Goal: Use online tool/utility: Use online tool/utility

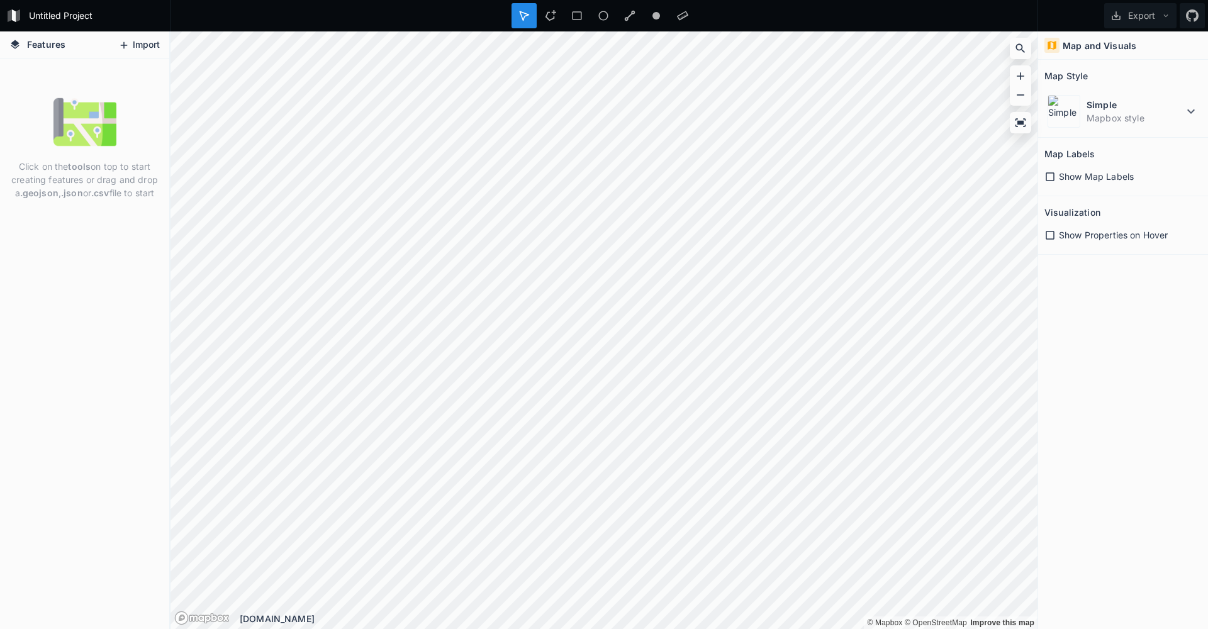
click at [135, 48] on button "Import" at bounding box center [139, 45] width 54 height 20
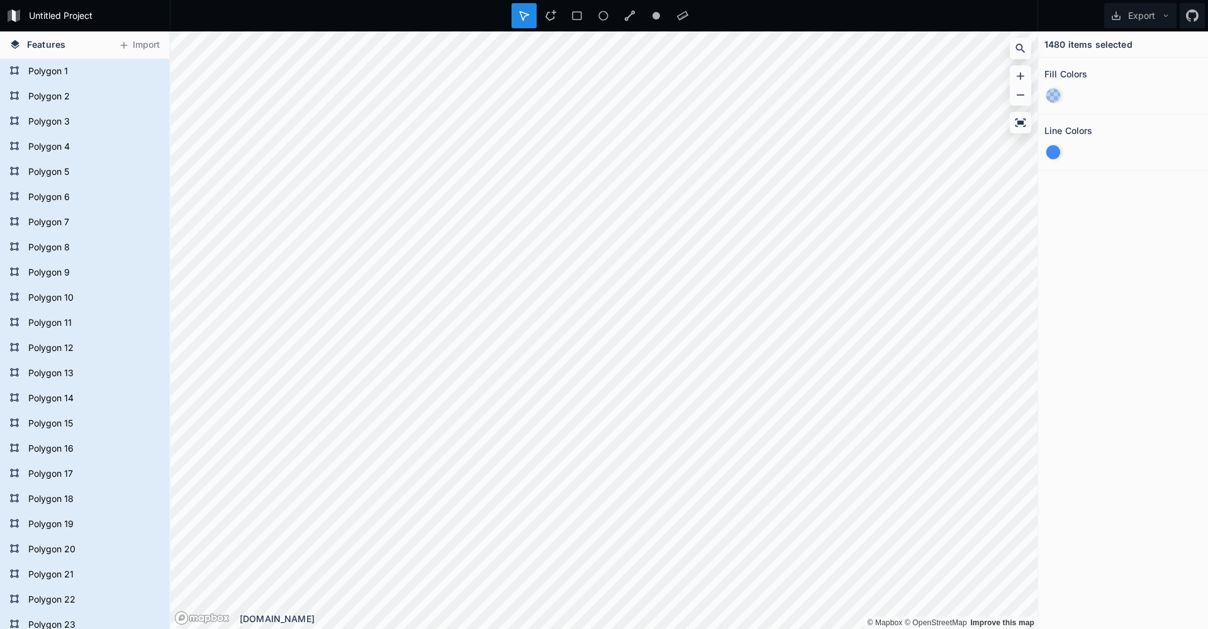
click at [1052, 150] on div at bounding box center [1053, 152] width 14 height 14
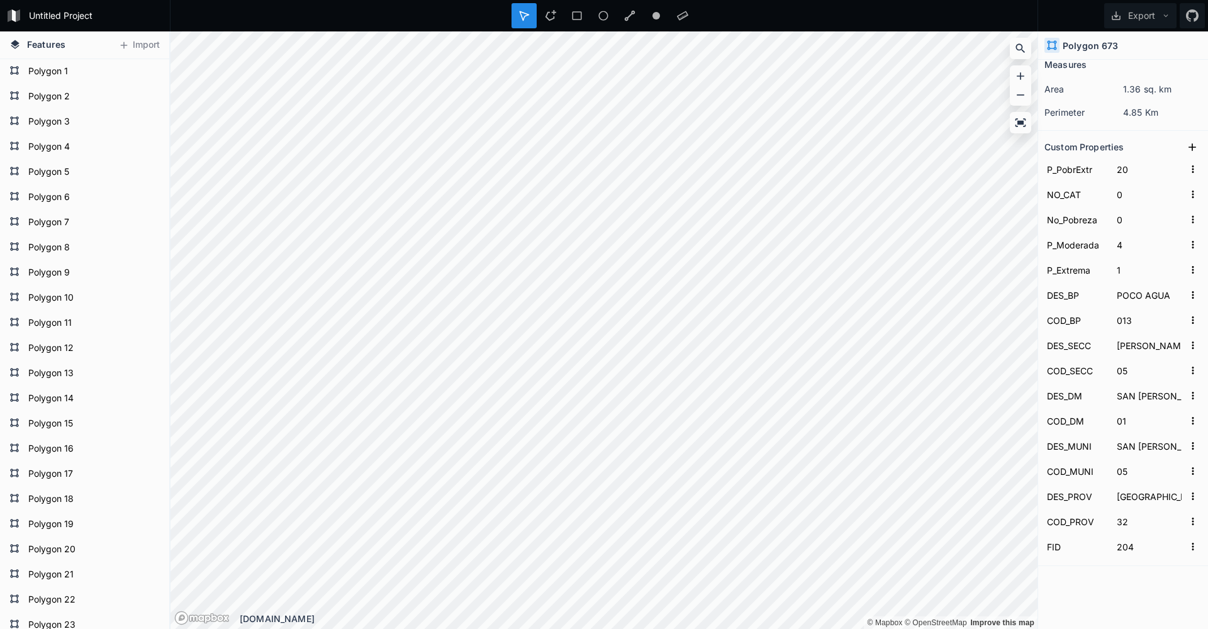
scroll to position [125, 0]
type input "6.3"
type input "4638"
type input "23121"
type input "16547"
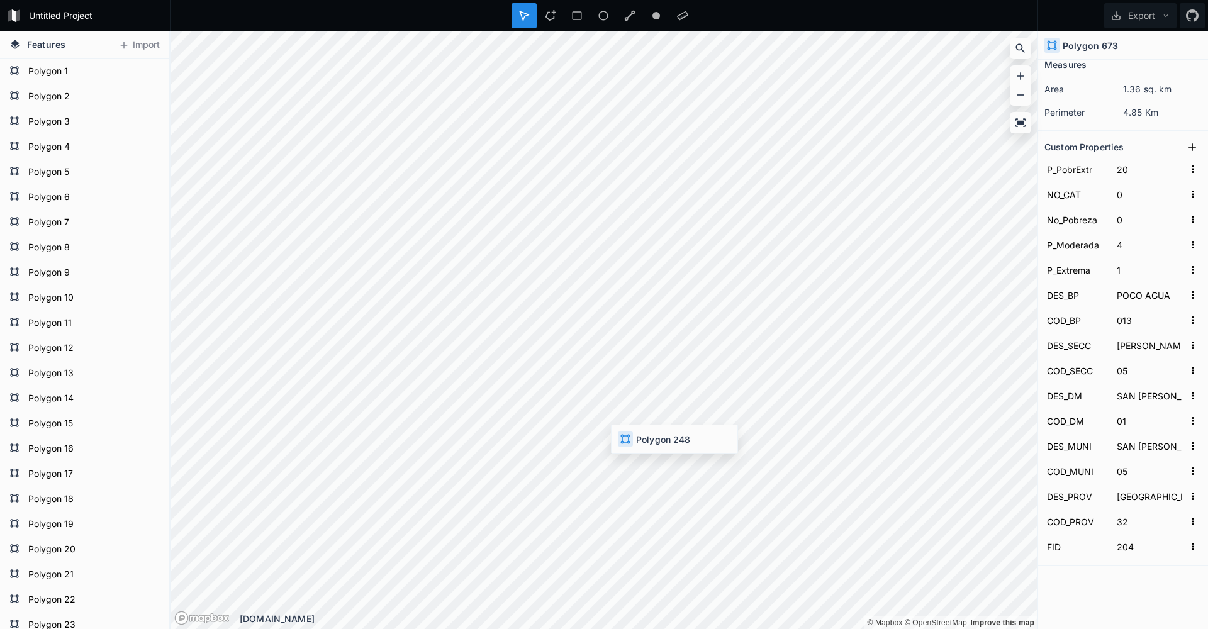
type input "2971"
type input "SABANA PERDIDA"
type input "003"
type input "[GEOGRAPHIC_DATA][PERSON_NAME]"
type input "01"
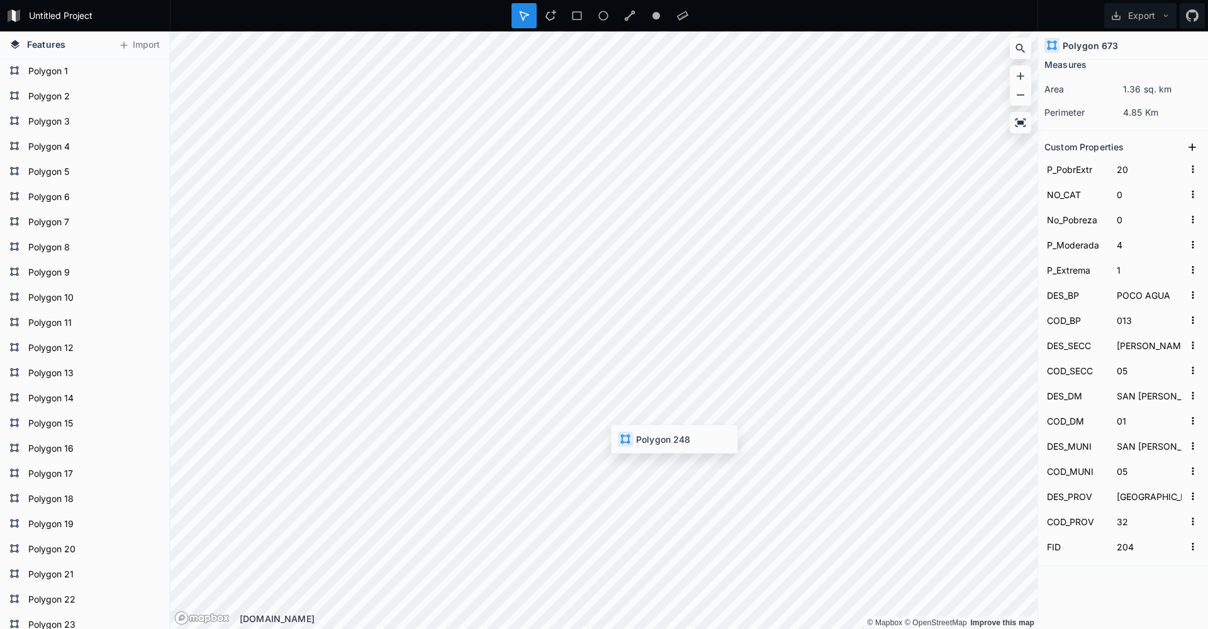
type input "[GEOGRAPHIC_DATA][PERSON_NAME]"
type input "03"
type input "32"
type input "12.4"
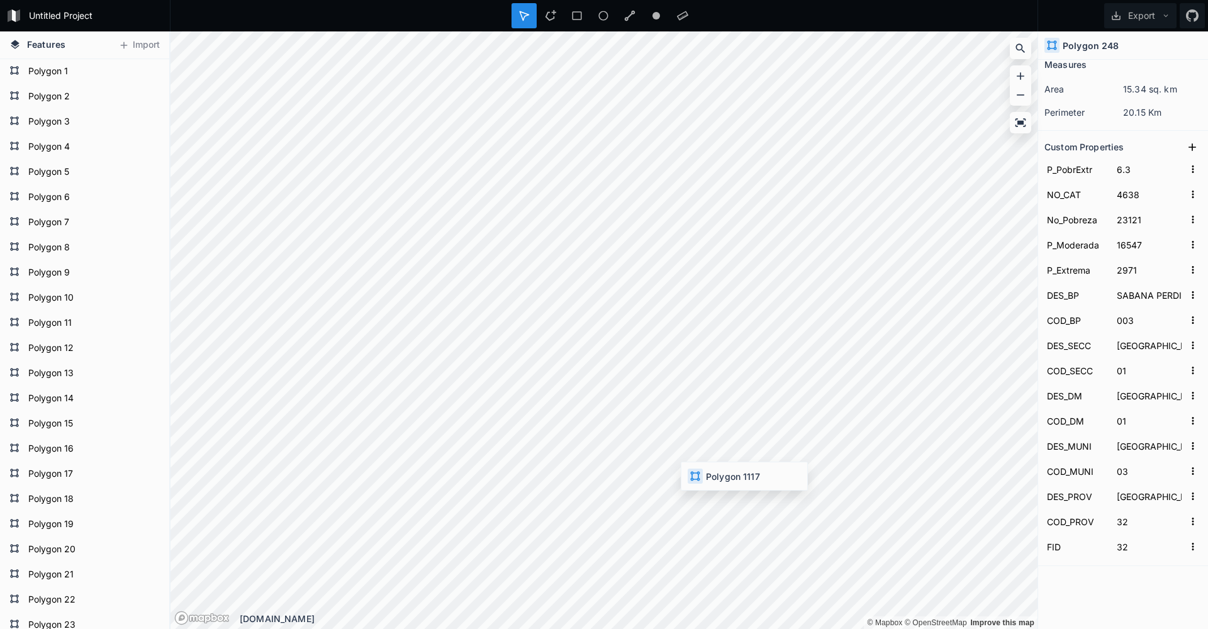
type input "410"
type input "3791"
type input "3177"
type input "1046"
type input "[PERSON_NAME]"
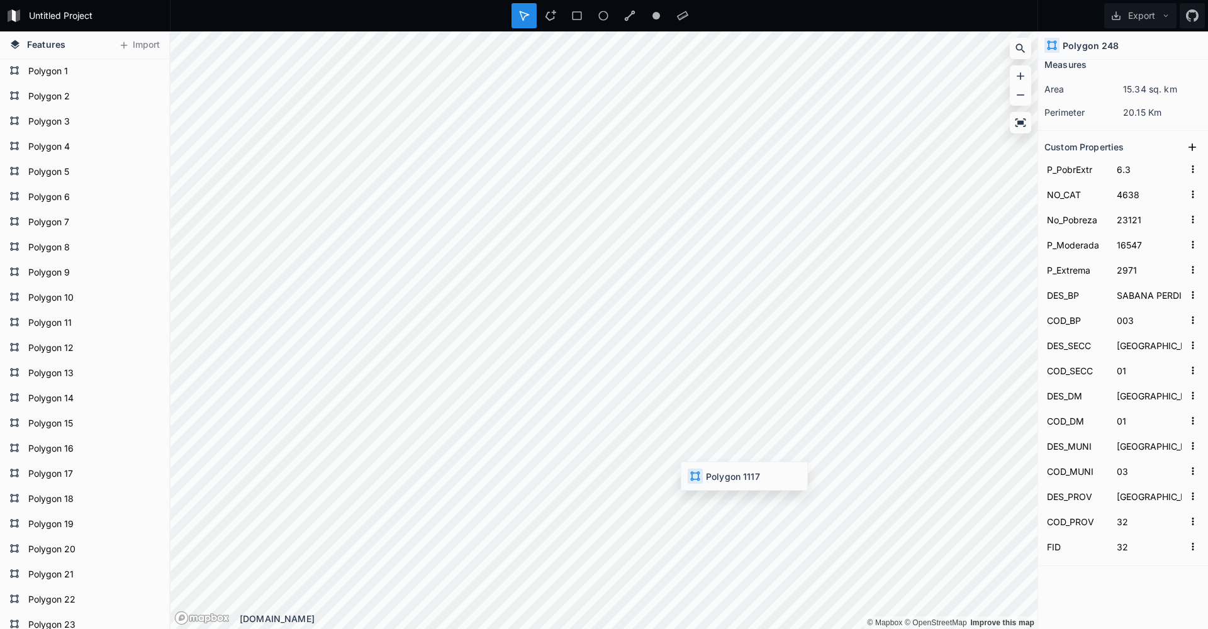
type input "005"
type input "[PERSON_NAME]"
type input "03"
type input "[GEOGRAPHIC_DATA][PERSON_NAME] ESTE"
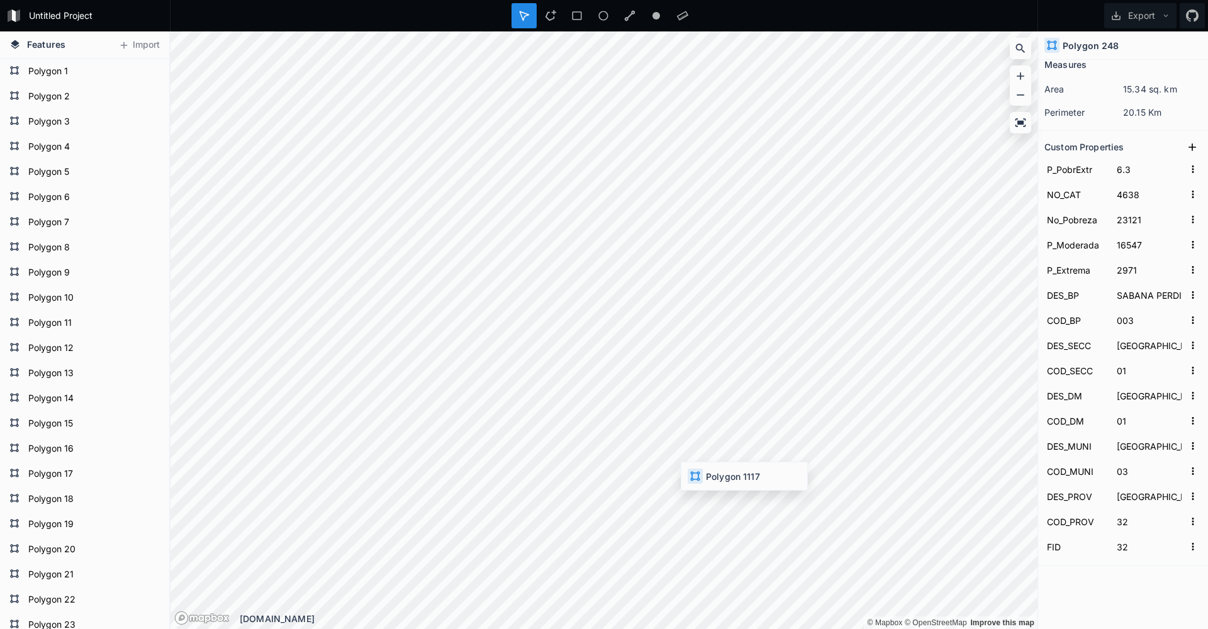
type input "01"
type input "309"
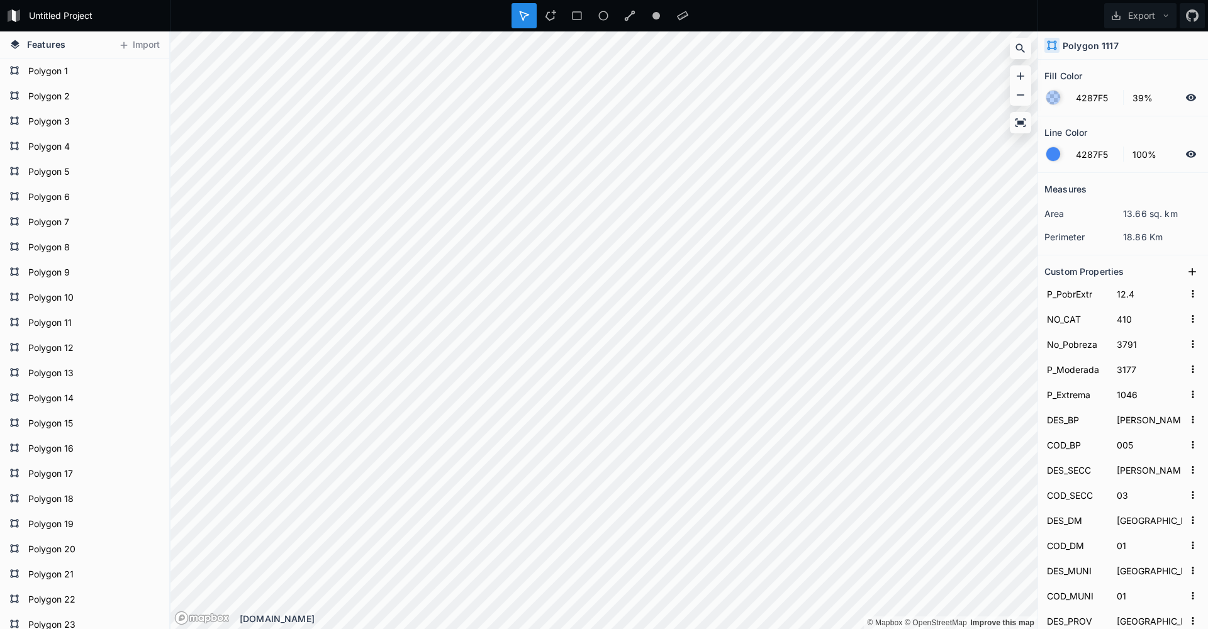
scroll to position [0, 0]
drag, startPoint x: 1047, startPoint y: 152, endPoint x: 1064, endPoint y: 97, distance: 57.7
click at [1052, 146] on form "4287F5 100%" at bounding box center [1122, 154] width 157 height 24
click at [1057, 95] on div at bounding box center [1053, 98] width 14 height 14
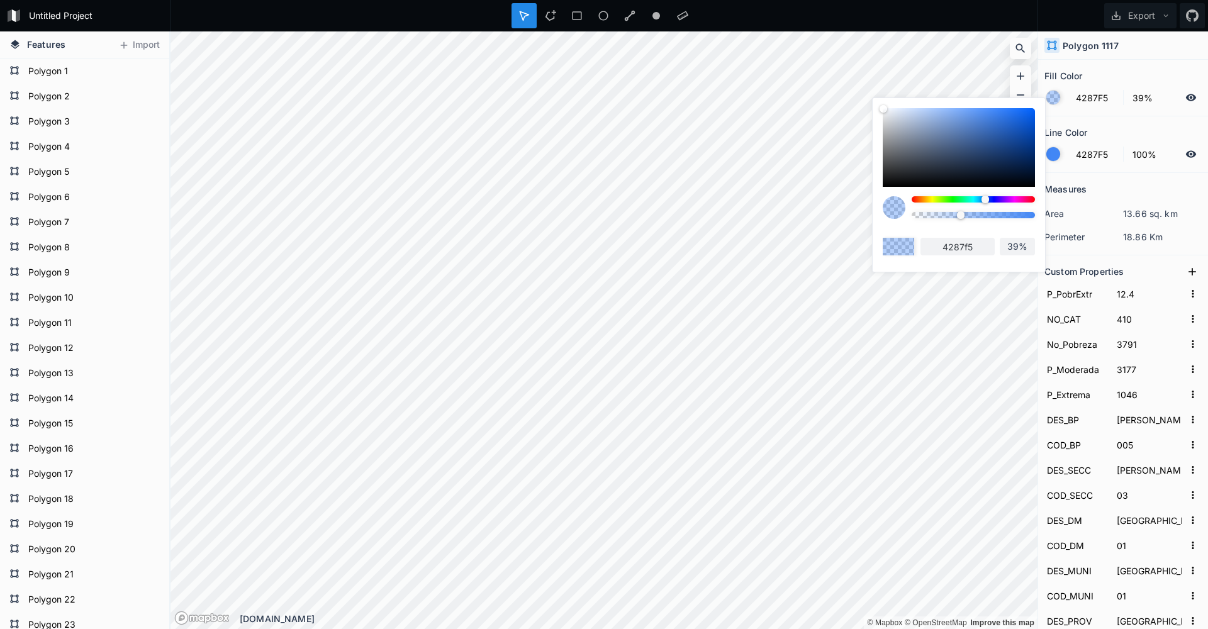
click at [1057, 95] on div at bounding box center [1053, 98] width 14 height 14
click at [69, 67] on form "Polygon 1" at bounding box center [84, 71] width 118 height 19
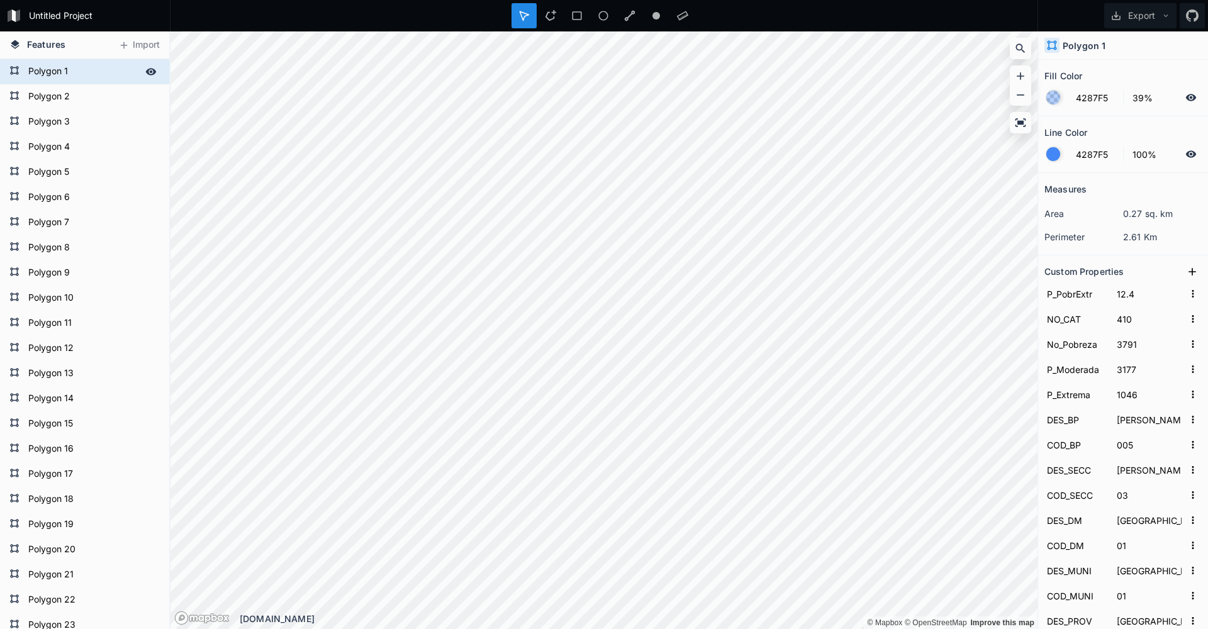
type input "15"
type input "0"
type input "7"
type input "10"
type input "3"
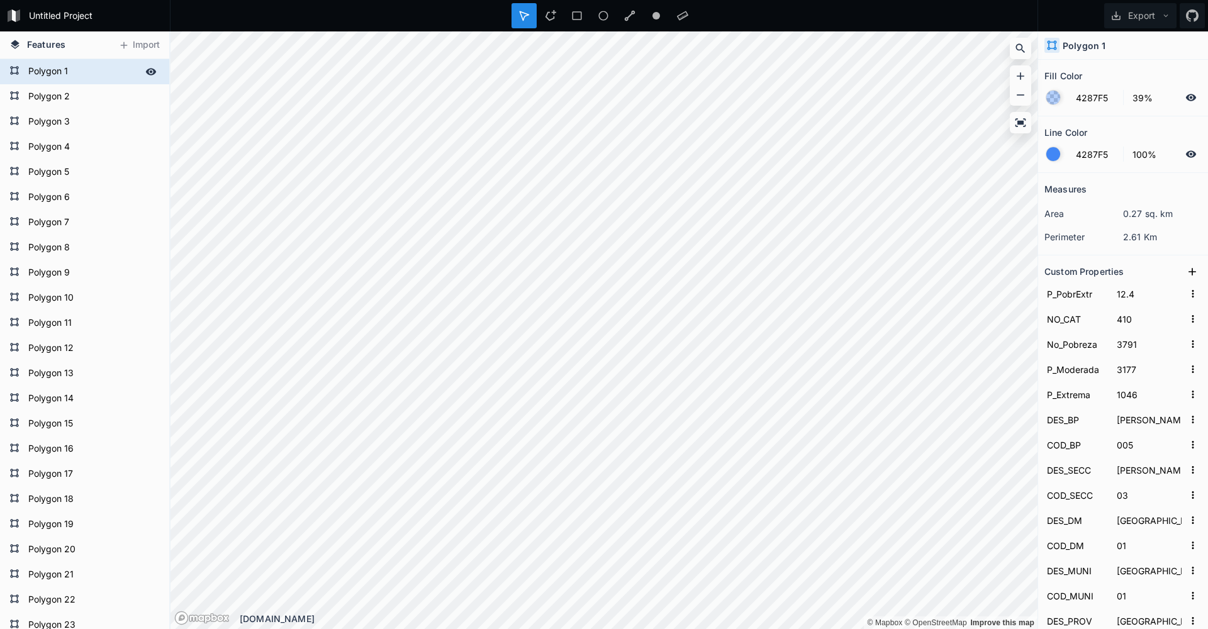
type input "KILÓMETRO 7"
type input "003"
type input "PONTONCITO"
type input "07"
type input "[PERSON_NAME]"
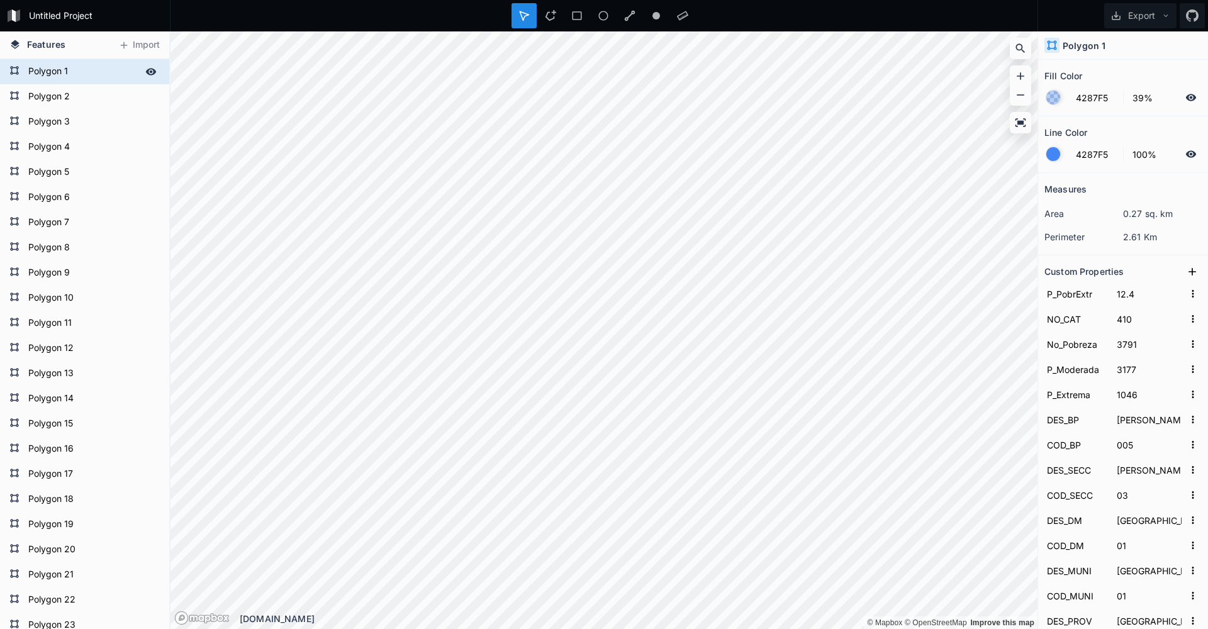
type input "[PERSON_NAME]"
type input "02"
type input "[PERSON_NAME]"
type input "25"
type input "7423"
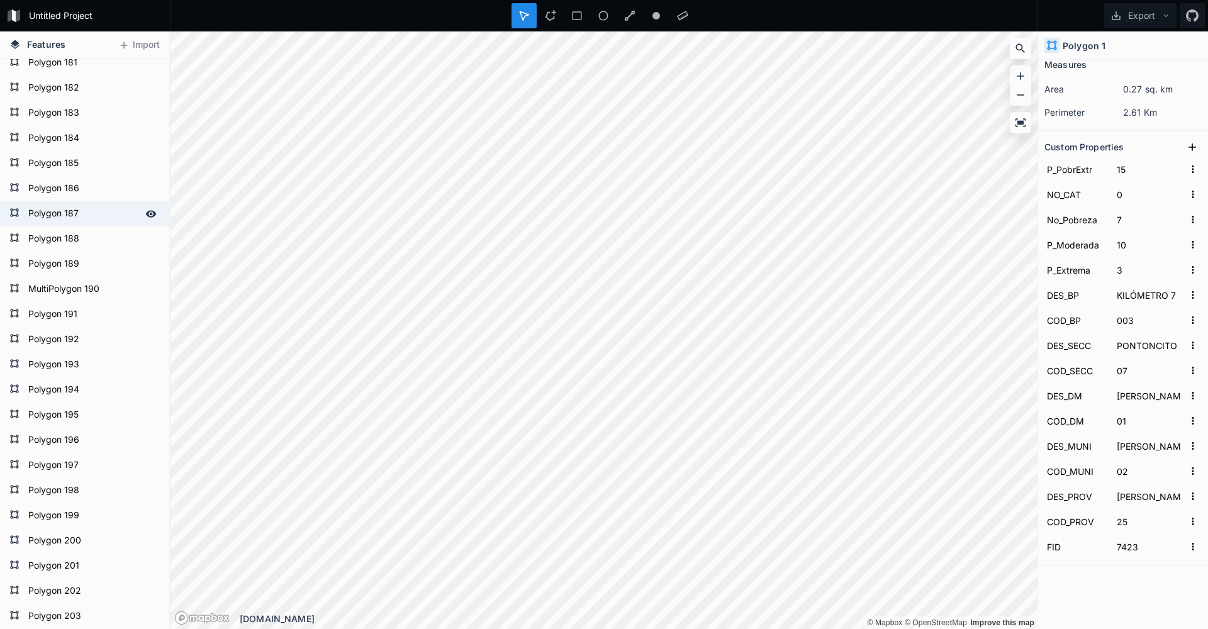
click at [35, 216] on form "Polygon 187" at bounding box center [84, 213] width 118 height 19
type input "28.6"
type input "5"
type input "4"
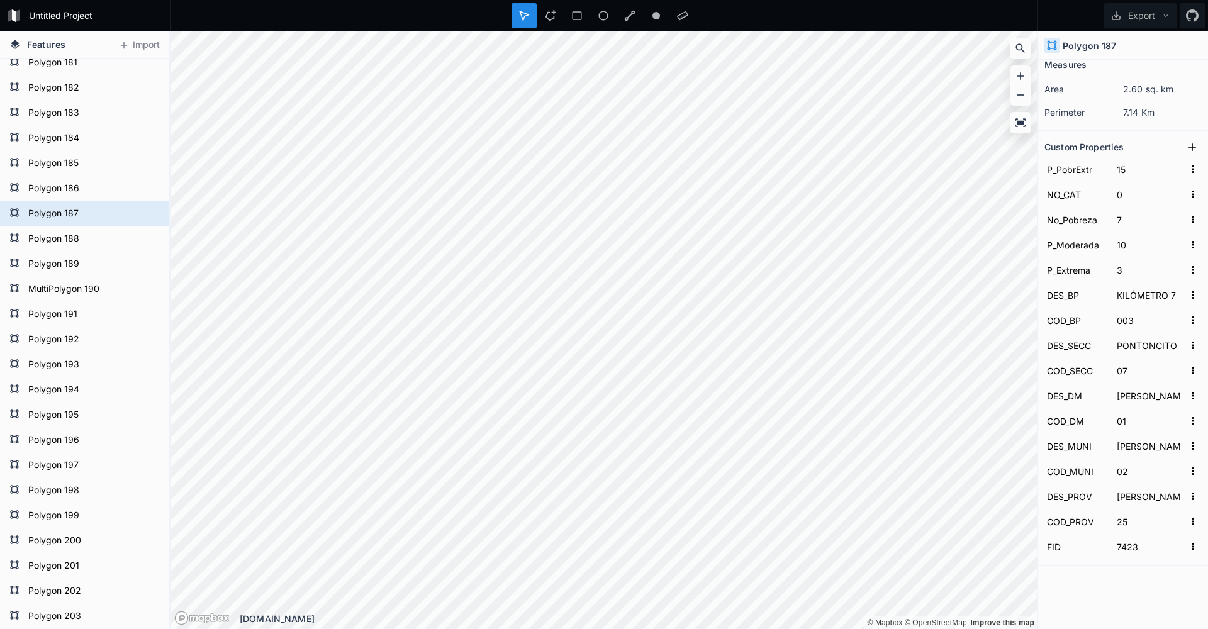
type input "AGUACATE"
type input "001"
type input "LA GUAMA"
type input "06"
type input "EL CAIMITO ([PERSON_NAME])."
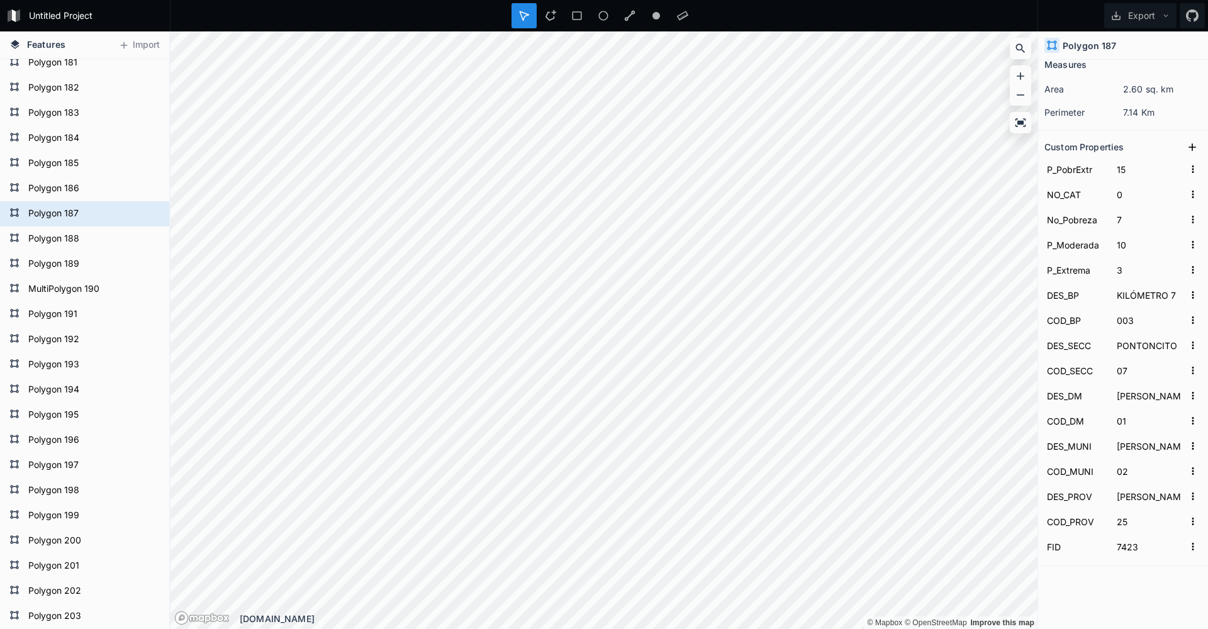
type input "03"
type input "JÁNICO"
type input "03"
type input "7351"
type input "7.1"
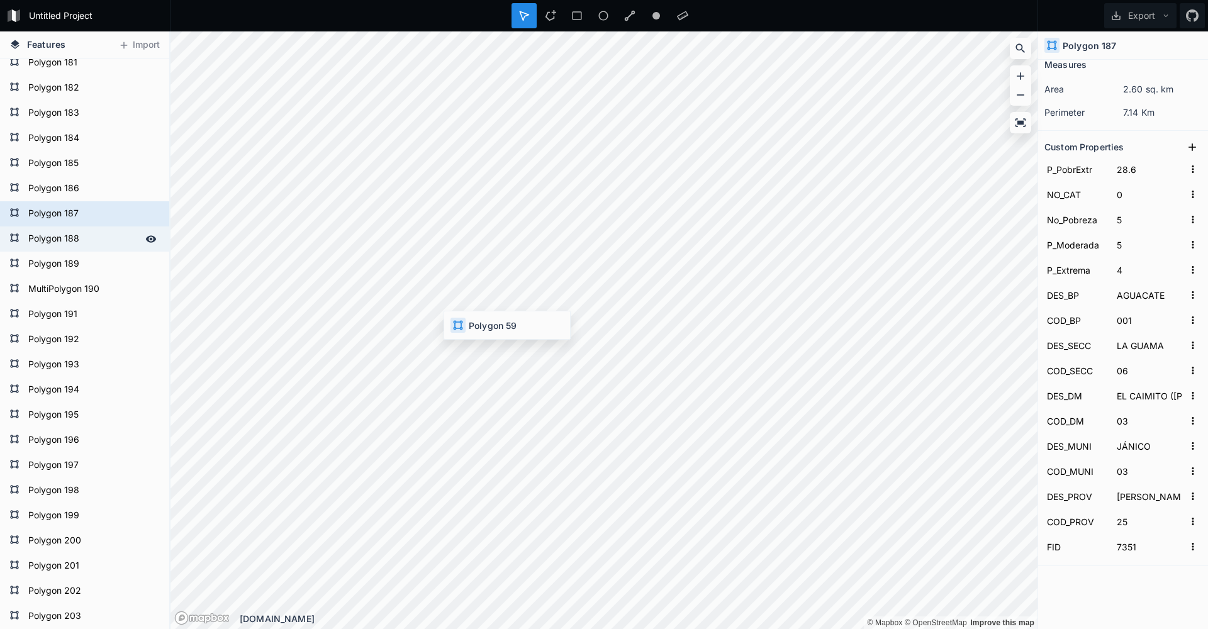
type input "453"
type input "799"
type input "592"
type input "141"
type input "ALTOS DE [PERSON_NAME]"
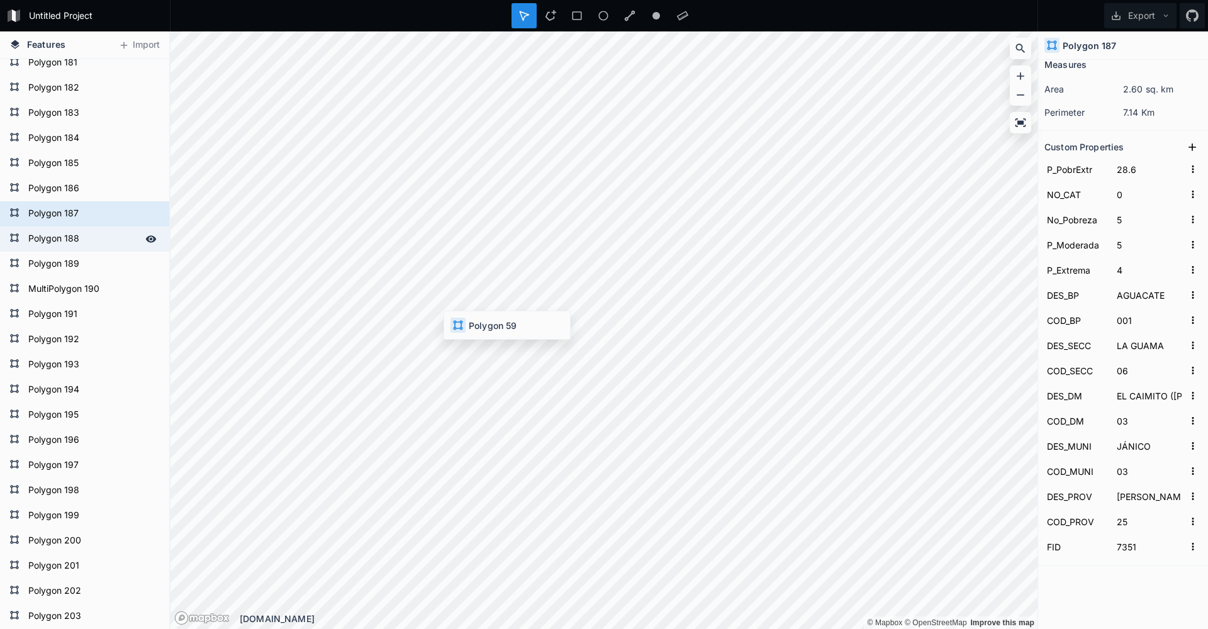
type input "004"
type input "[PERSON_NAME]"
type input "01"
type input "[PERSON_NAME]"
type input "01"
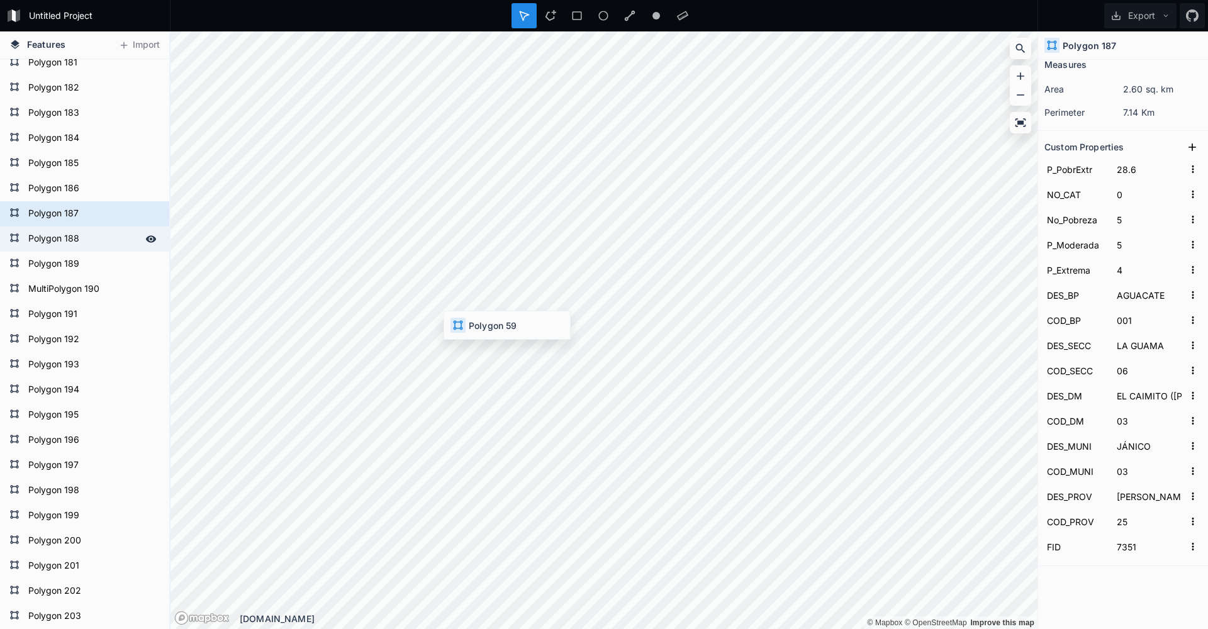
type input "[PERSON_NAME]"
type input "01"
type input "DISTRITO NACIONAL"
type input "01"
type input "965"
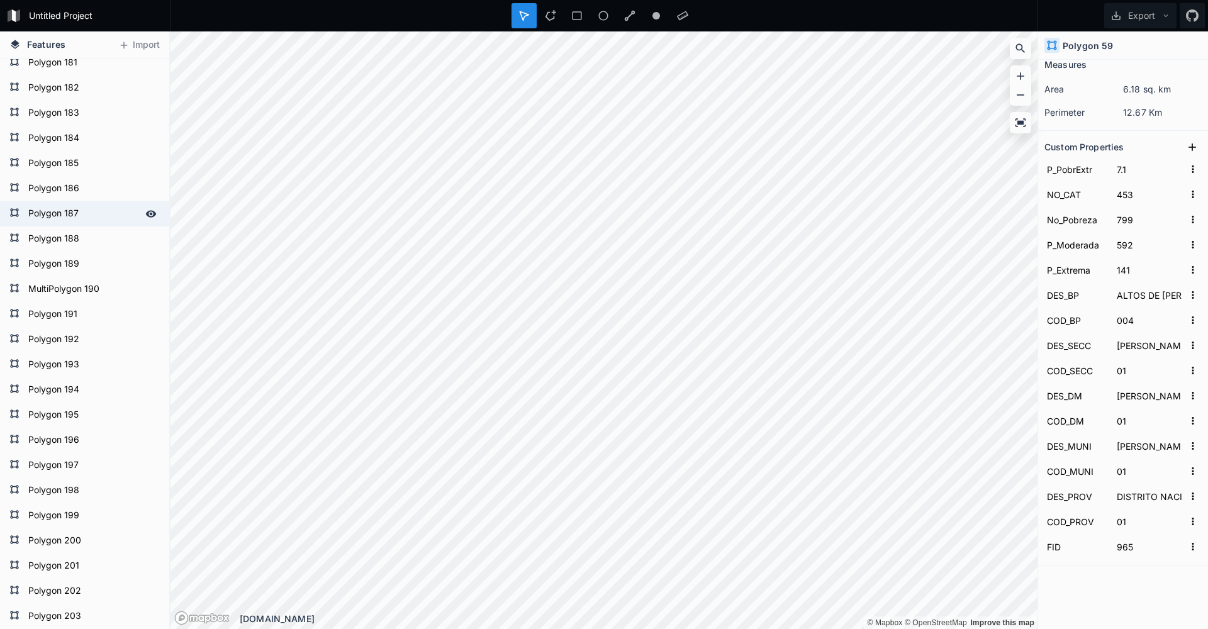
type input "28.6"
type input "0"
type input "5"
type input "4"
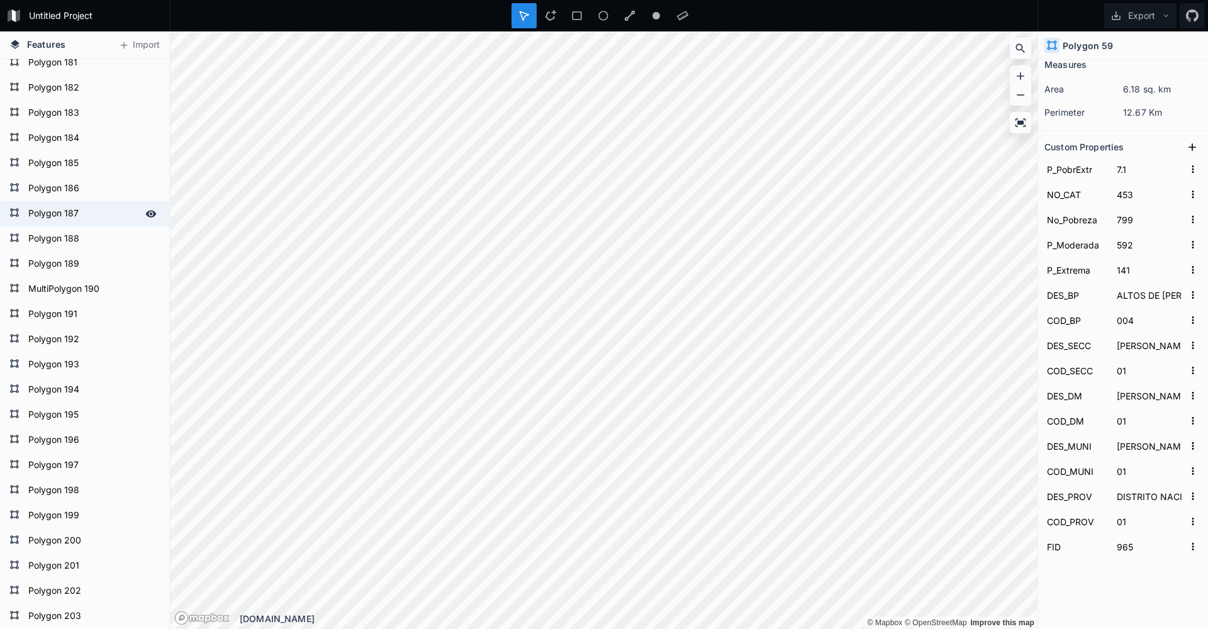
type input "AGUACATE"
type input "001"
type input "LA GUAMA"
type input "06"
type input "EL CAIMITO ([PERSON_NAME])."
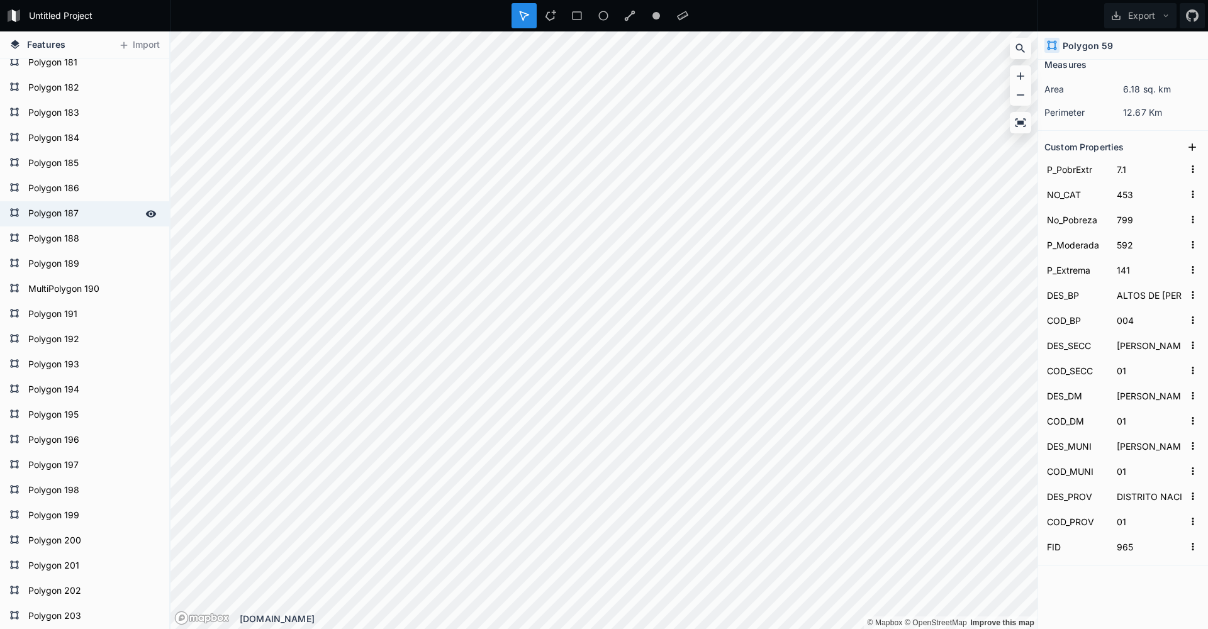
type input "03"
type input "JÁNICO"
type input "03"
type input "[PERSON_NAME]"
type input "25"
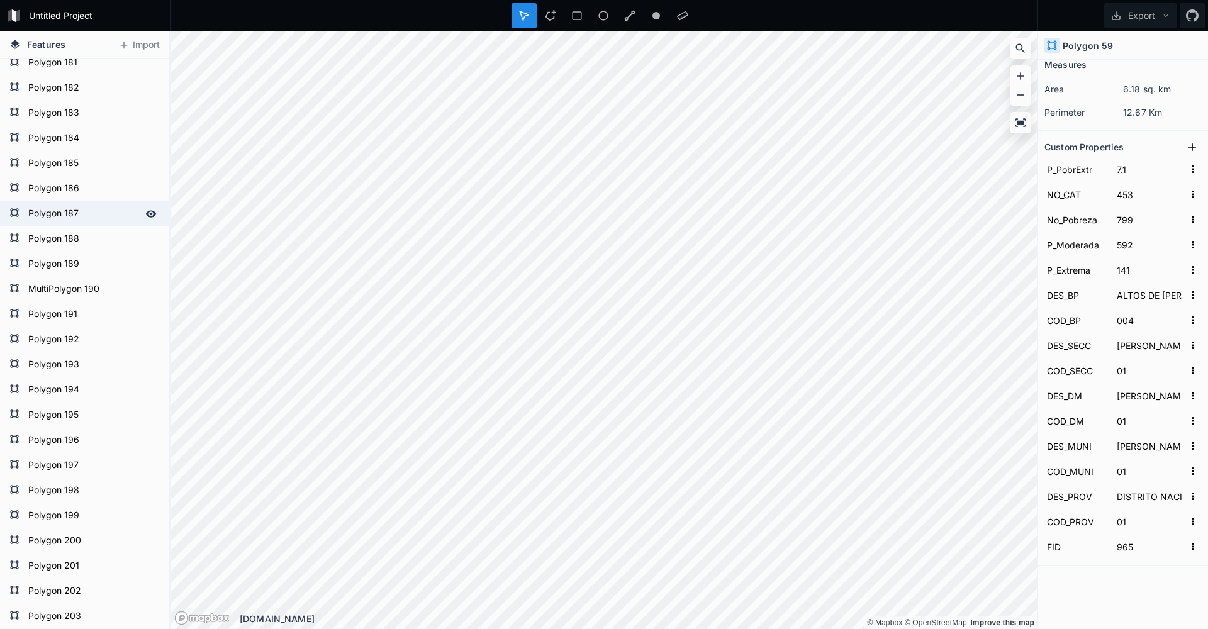
type input "7351"
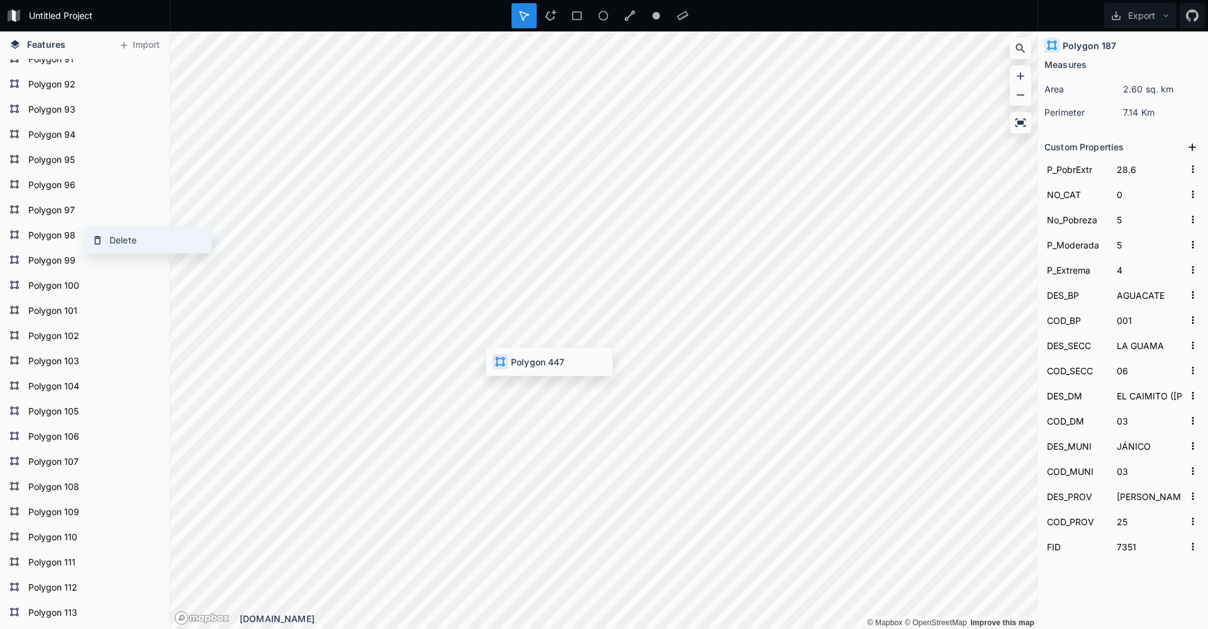
scroll to position [2271, 0]
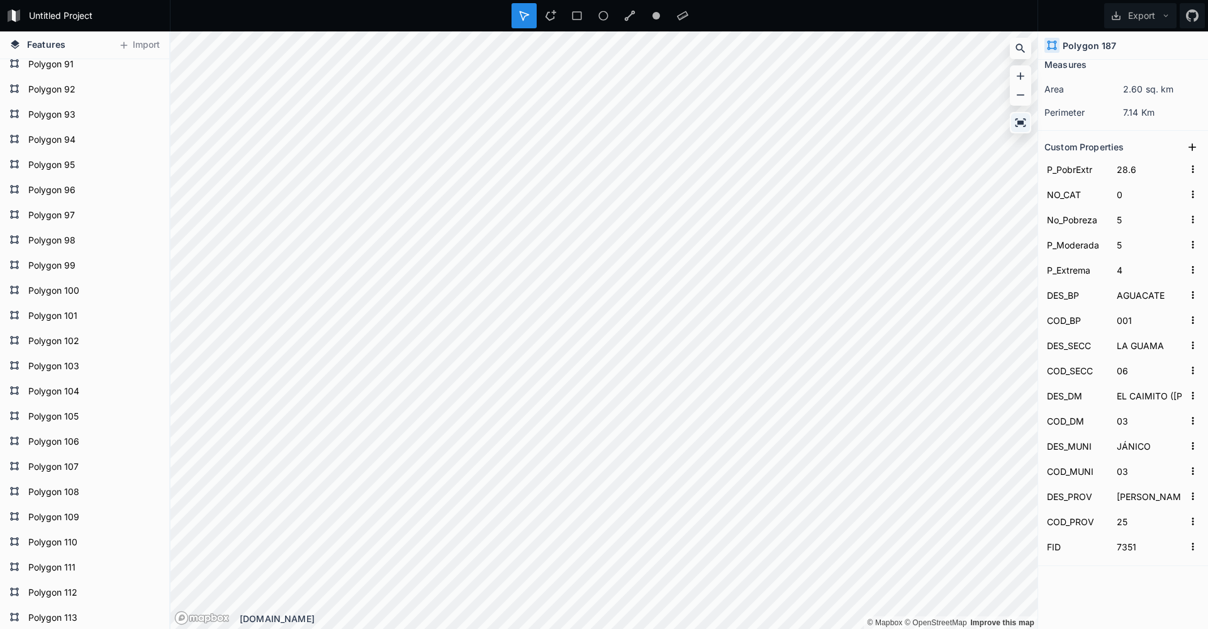
click at [1017, 122] on icon at bounding box center [1020, 122] width 11 height 8
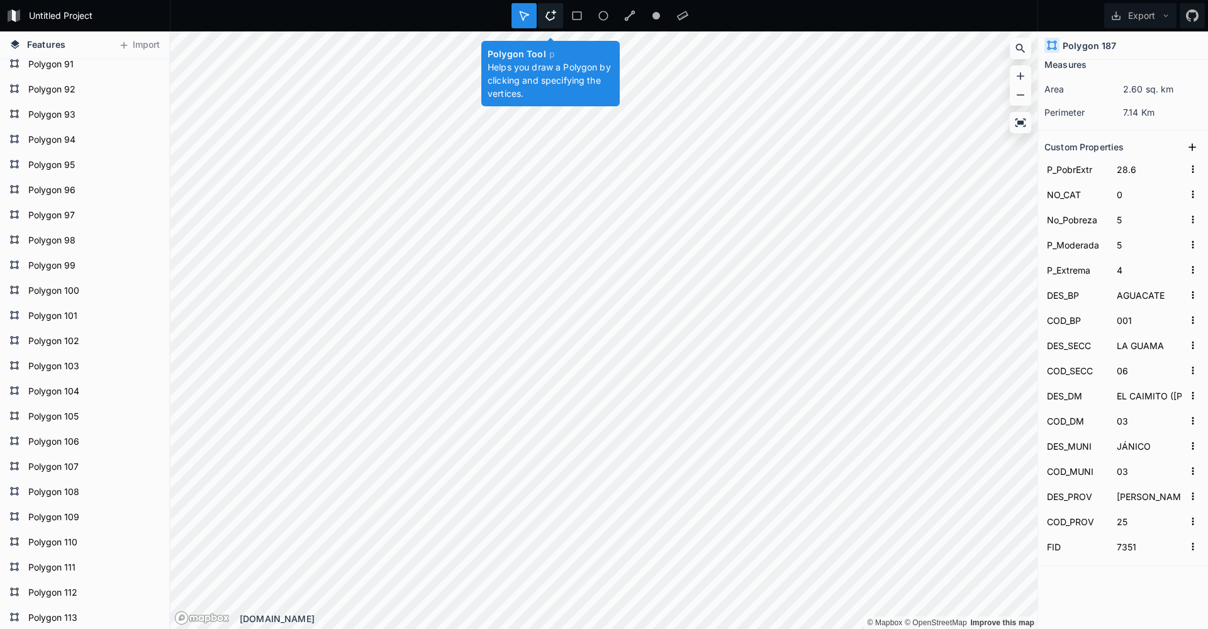
click at [550, 18] on icon at bounding box center [550, 15] width 11 height 11
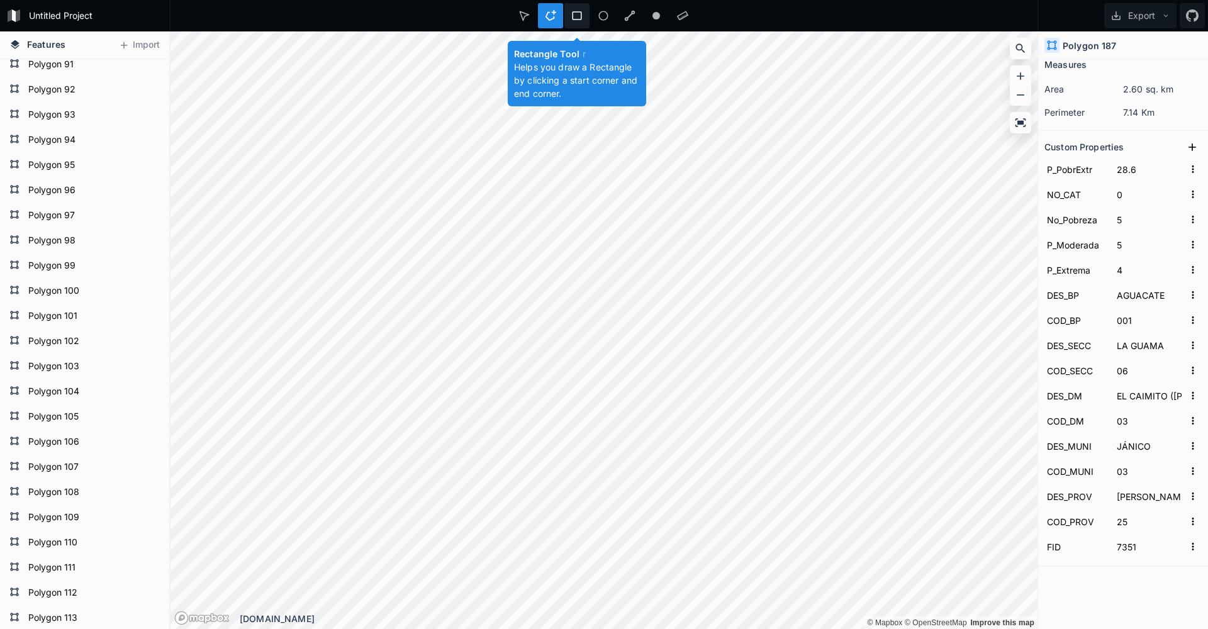
click at [571, 17] on icon at bounding box center [576, 15] width 11 height 11
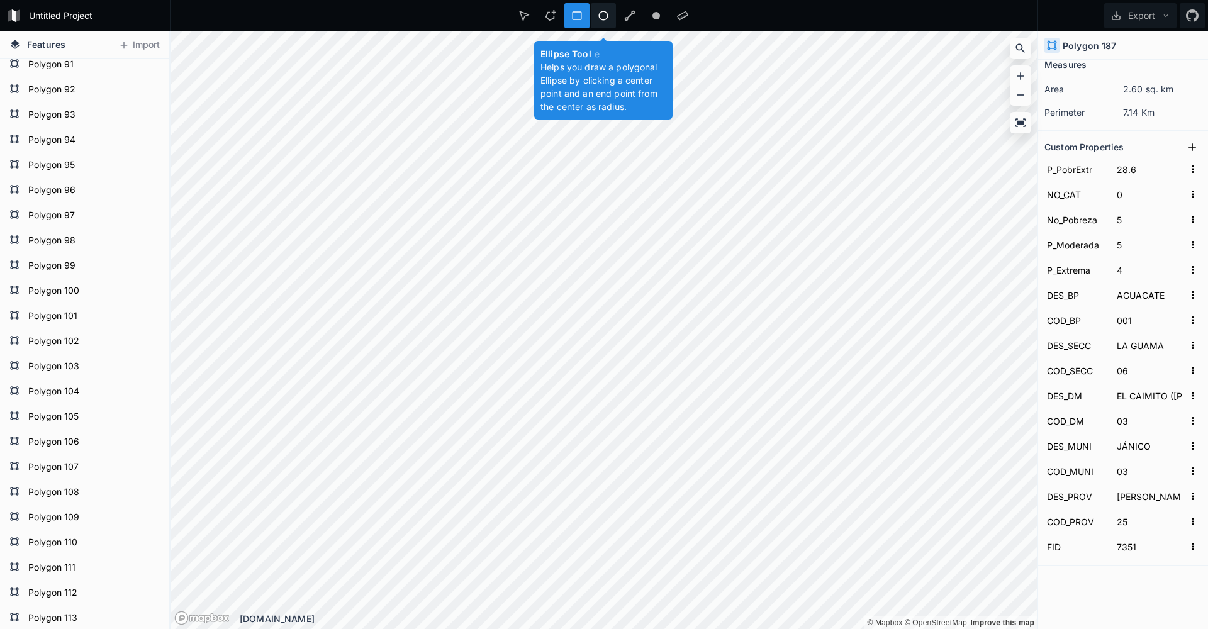
click at [608, 16] on icon at bounding box center [603, 15] width 9 height 9
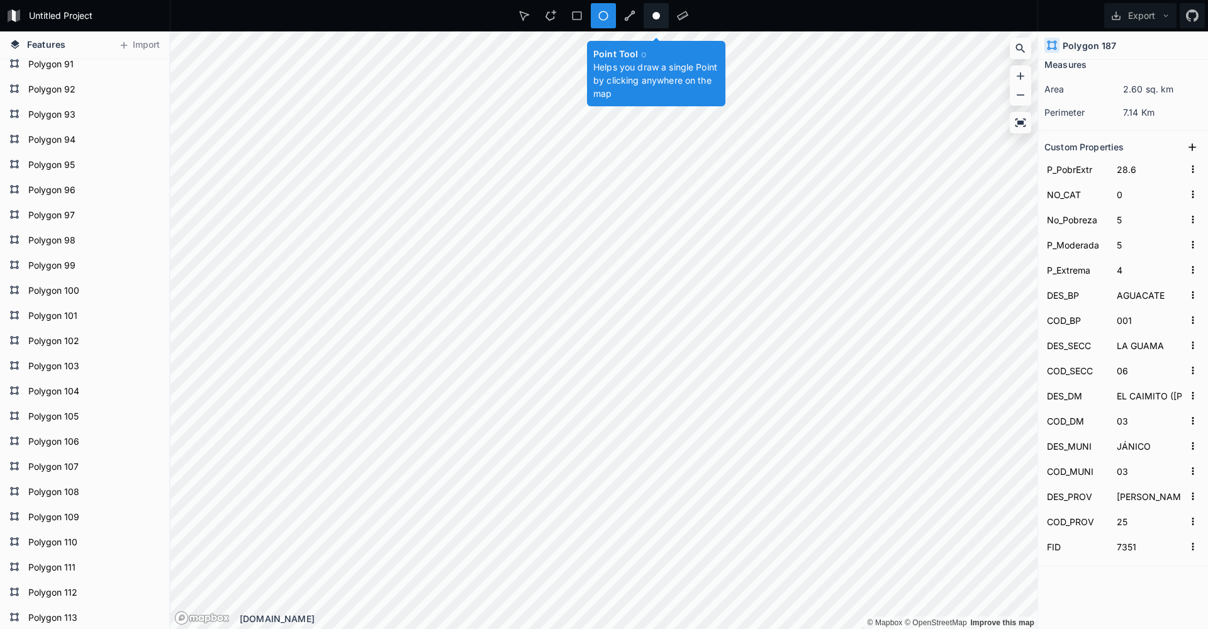
drag, startPoint x: 634, startPoint y: 17, endPoint x: 656, endPoint y: 17, distance: 22.0
click at [656, 17] on div "Point Tool o Helps you draw a single Point by clicking anywhere on the map" at bounding box center [603, 15] width 185 height 25
